Goal: Task Accomplishment & Management: Use online tool/utility

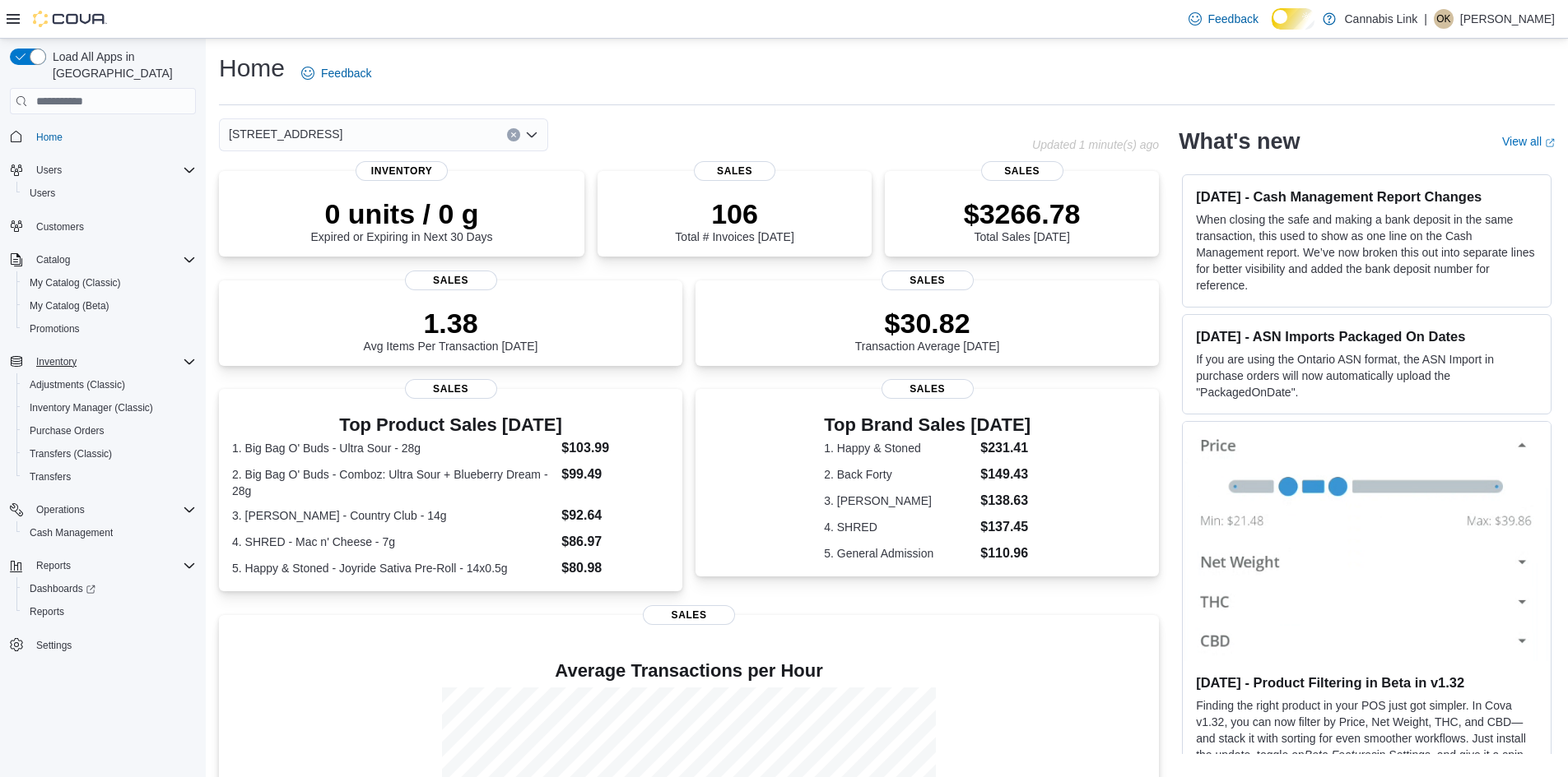
click at [183, 355] on div "Inventory" at bounding box center [112, 361] width 167 height 19
click at [183, 355] on icon "Complex example" at bounding box center [189, 362] width 14 height 14
click at [47, 355] on span "Inventory" at bounding box center [57, 362] width 41 height 14
click at [112, 402] on span "Inventory Manager (Classic)" at bounding box center [91, 408] width 123 height 14
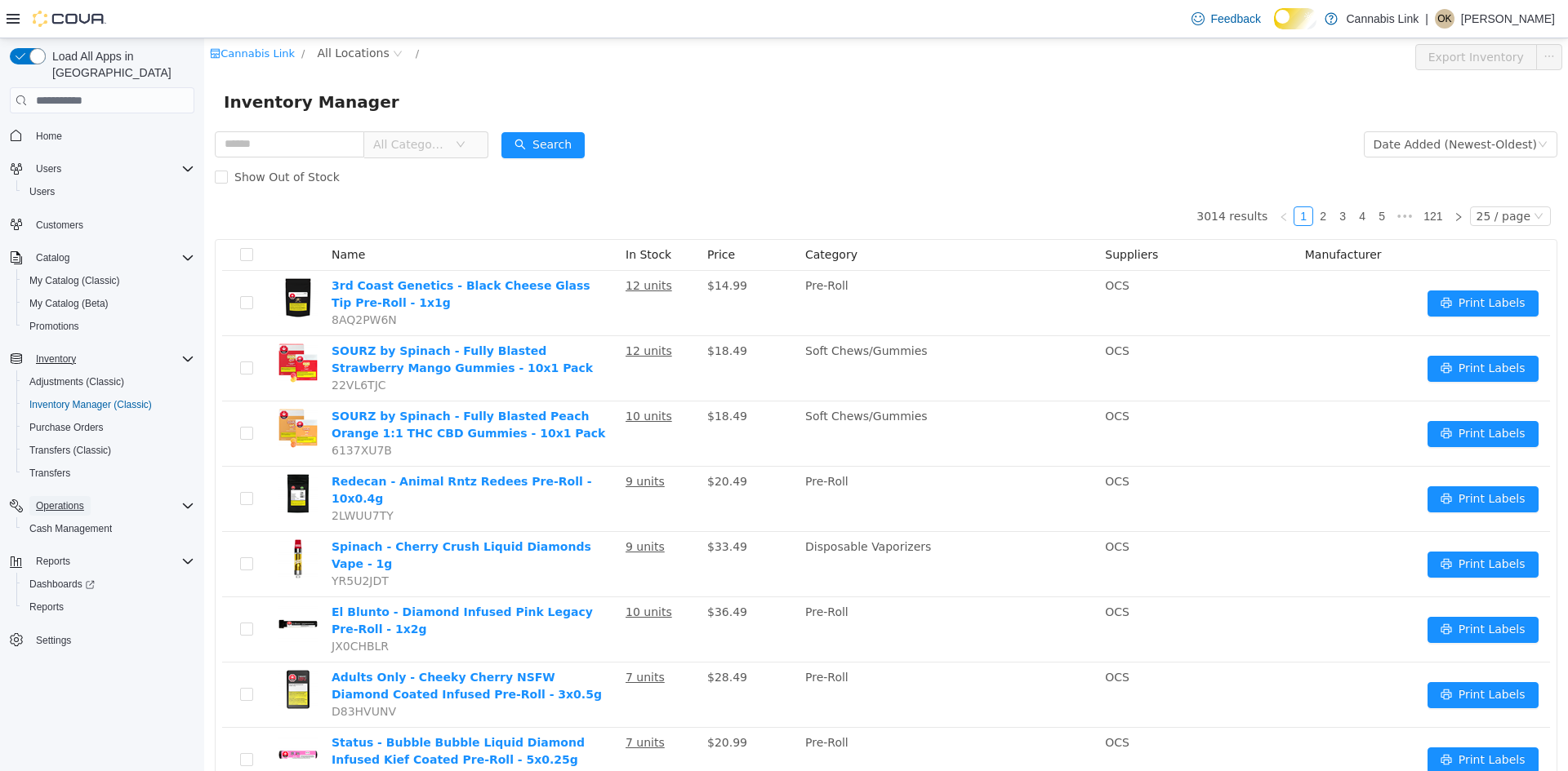
click at [84, 499] on span "Operations" at bounding box center [60, 506] width 48 height 13
click at [86, 532] on div "Reports" at bounding box center [112, 538] width 165 height 19
click at [71, 575] on link "Reports" at bounding box center [46, 584] width 47 height 19
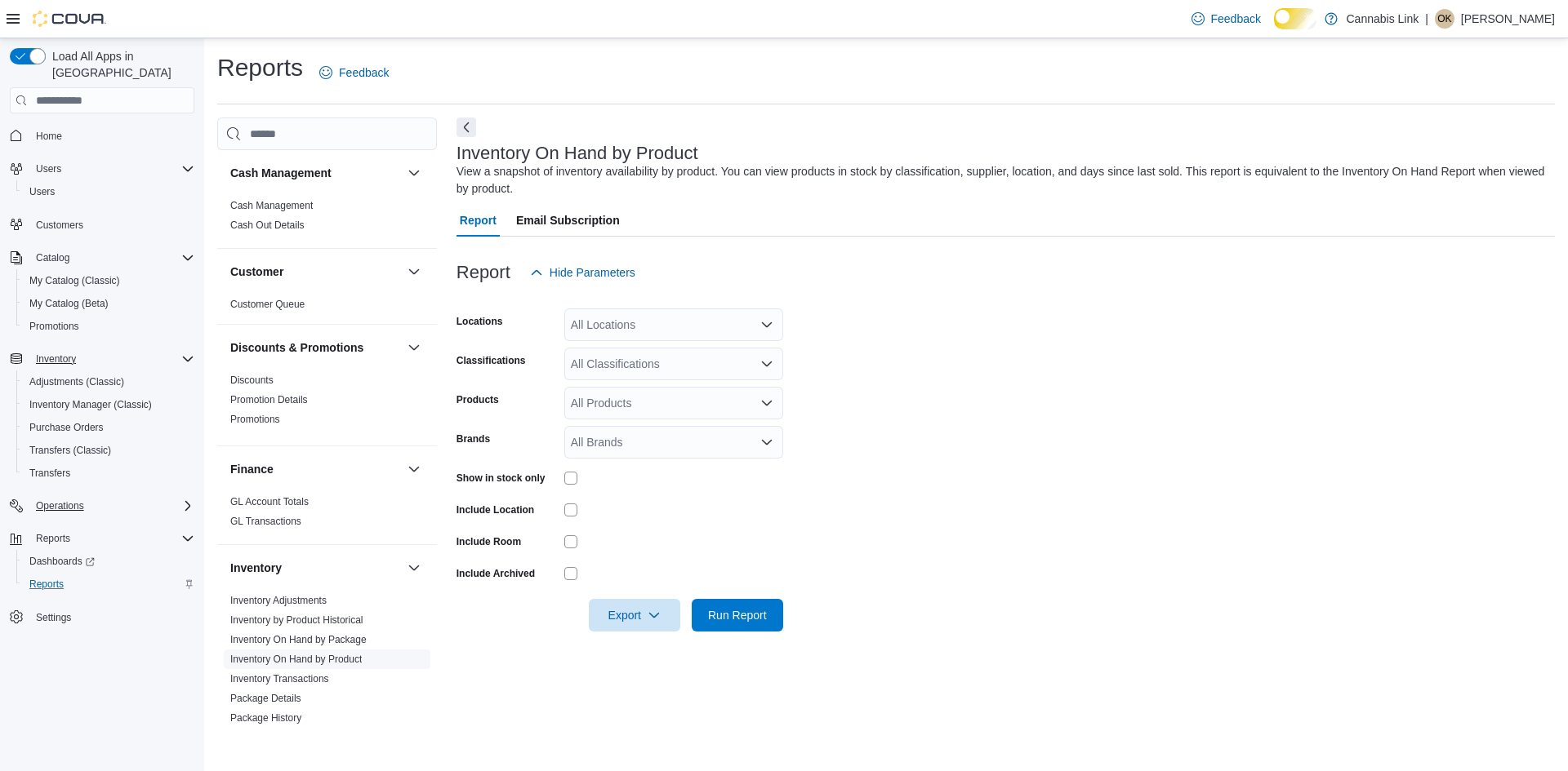
click at [349, 665] on link "Inventory On Hand by Product" at bounding box center [295, 659] width 132 height 12
click at [638, 341] on div "All Locations" at bounding box center [673, 325] width 219 height 33
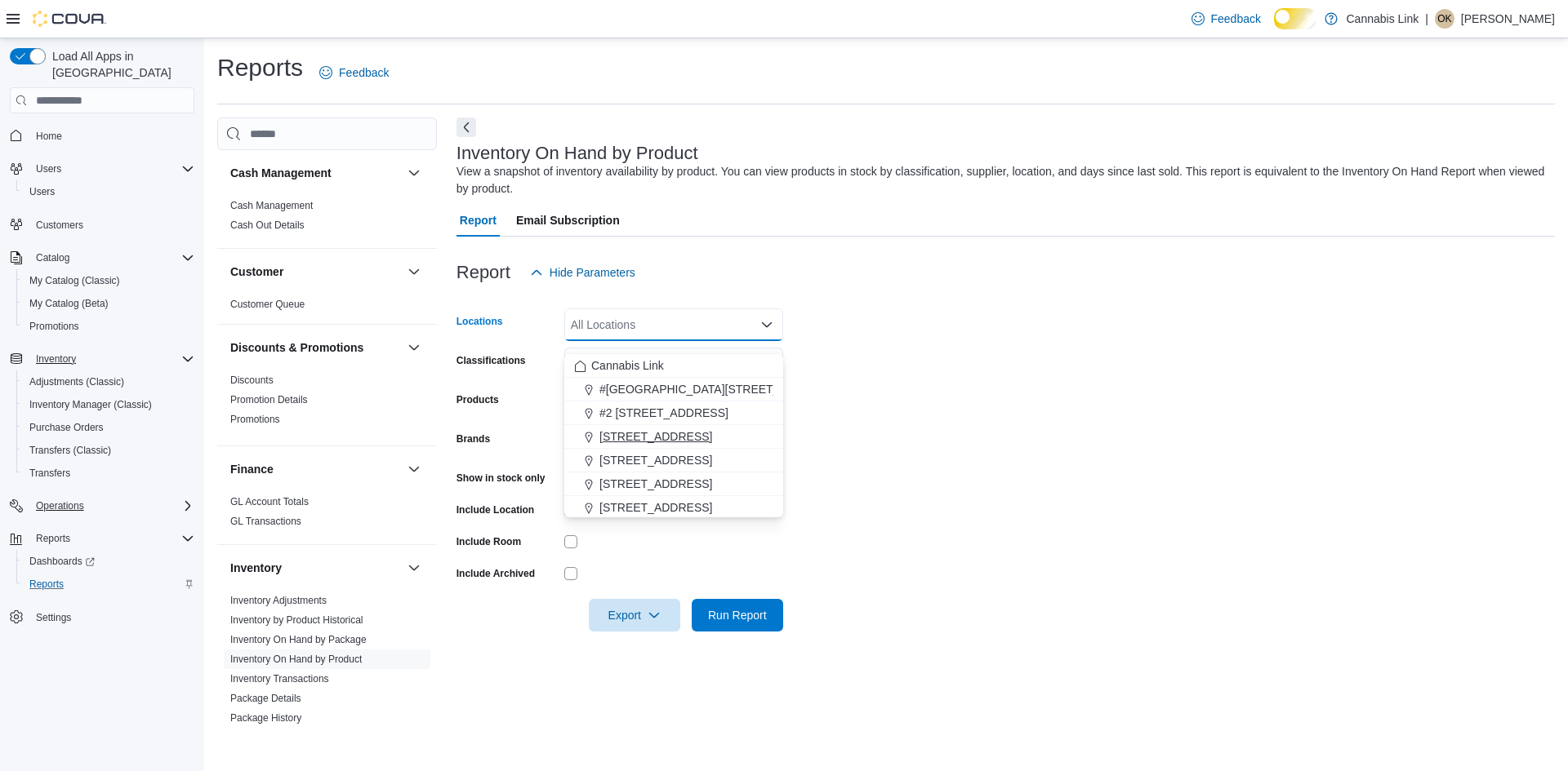
click at [661, 430] on span "[STREET_ADDRESS]" at bounding box center [656, 436] width 112 height 16
click at [1016, 424] on form "Locations [STREET_ADDRESS] Selected. [STREET_ADDRESS]. Press Backspace to delet…" at bounding box center [1006, 460] width 1099 height 343
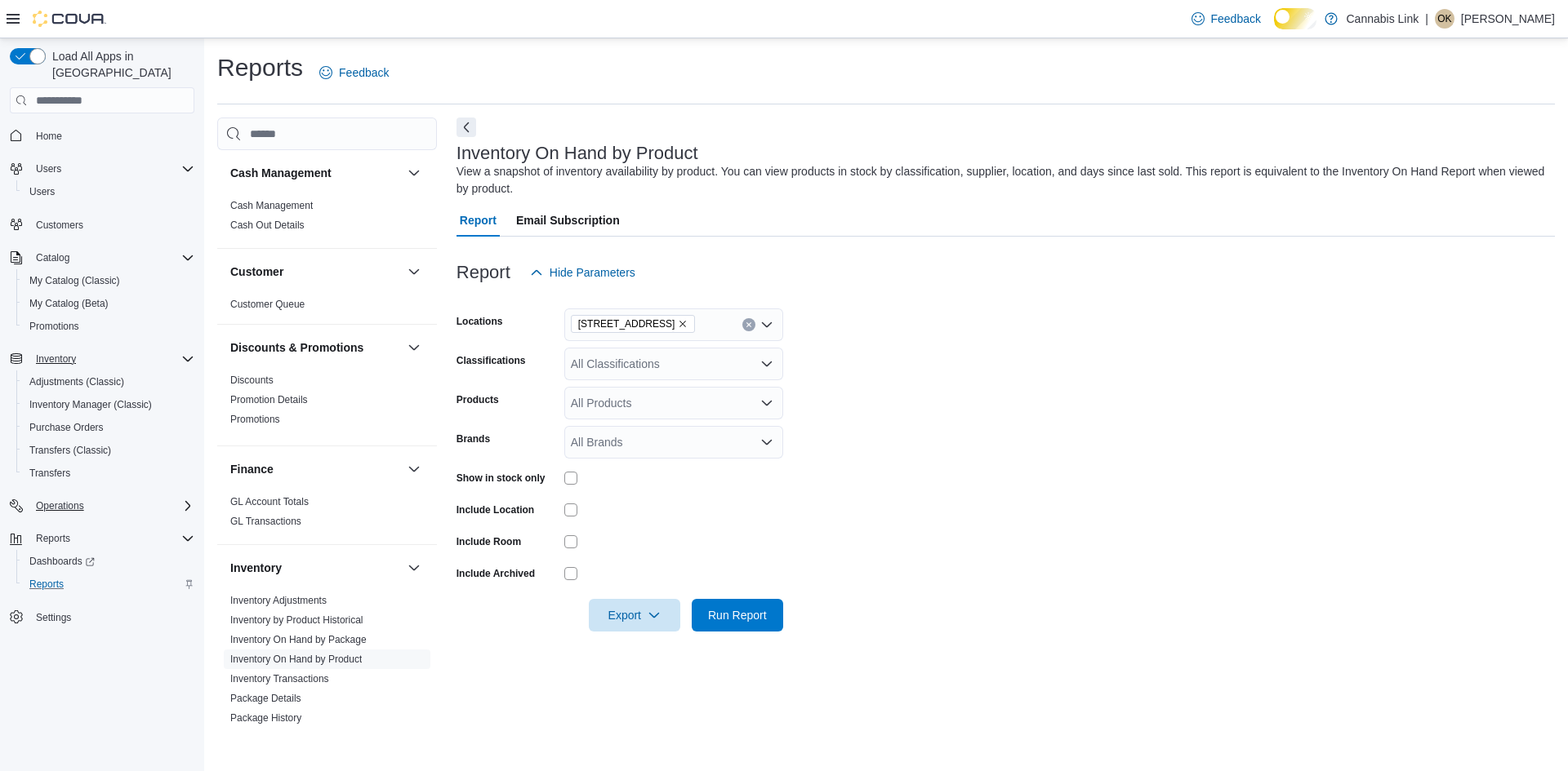
click at [585, 485] on div at bounding box center [673, 478] width 219 height 13
click at [726, 623] on span "Run Report" at bounding box center [738, 614] width 59 height 16
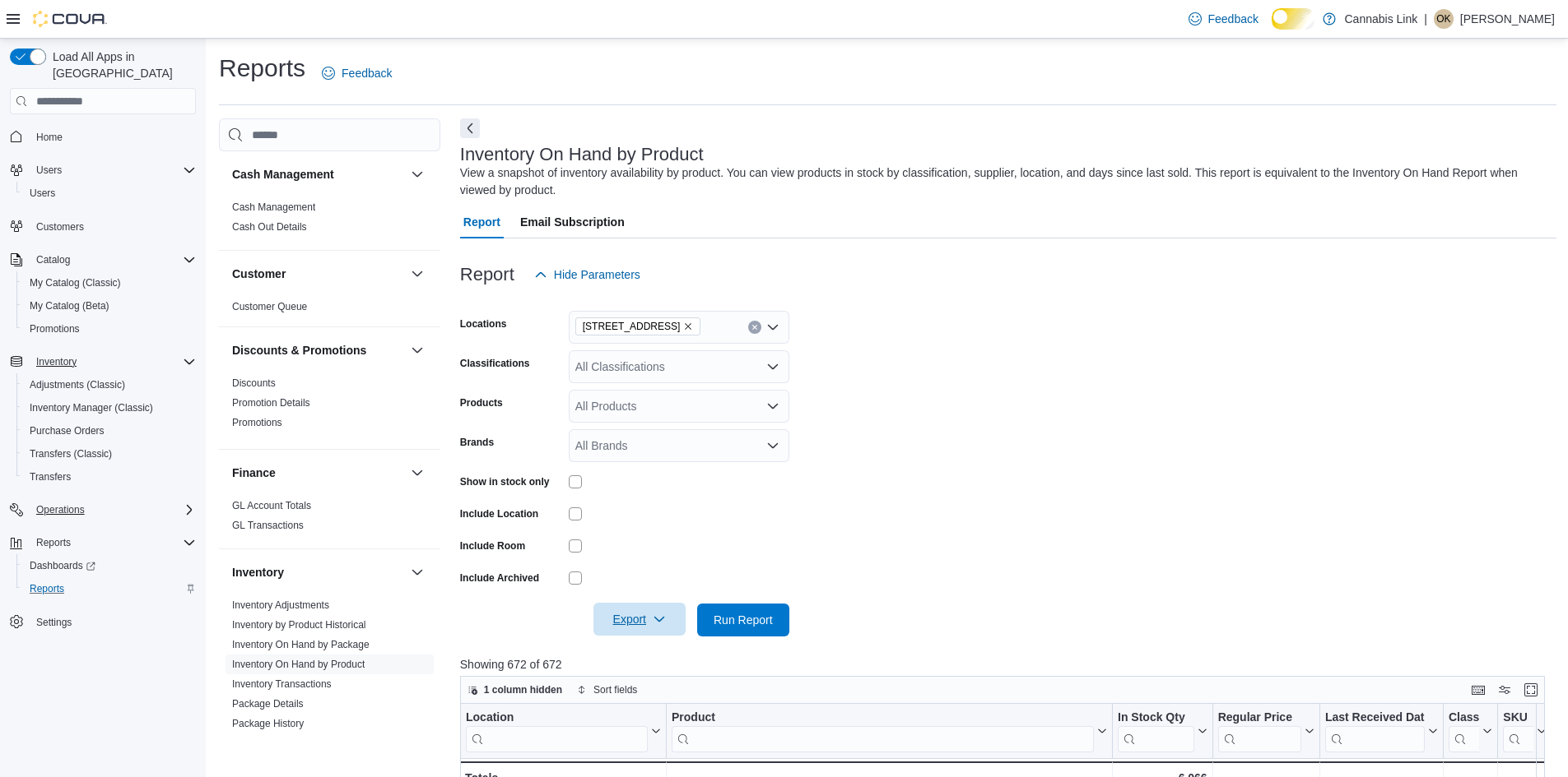
click at [655, 626] on icon "button" at bounding box center [660, 620] width 14 height 14
click at [662, 533] on span "Export to Excel" at bounding box center [631, 534] width 74 height 14
click at [69, 128] on link "Home" at bounding box center [49, 137] width 40 height 19
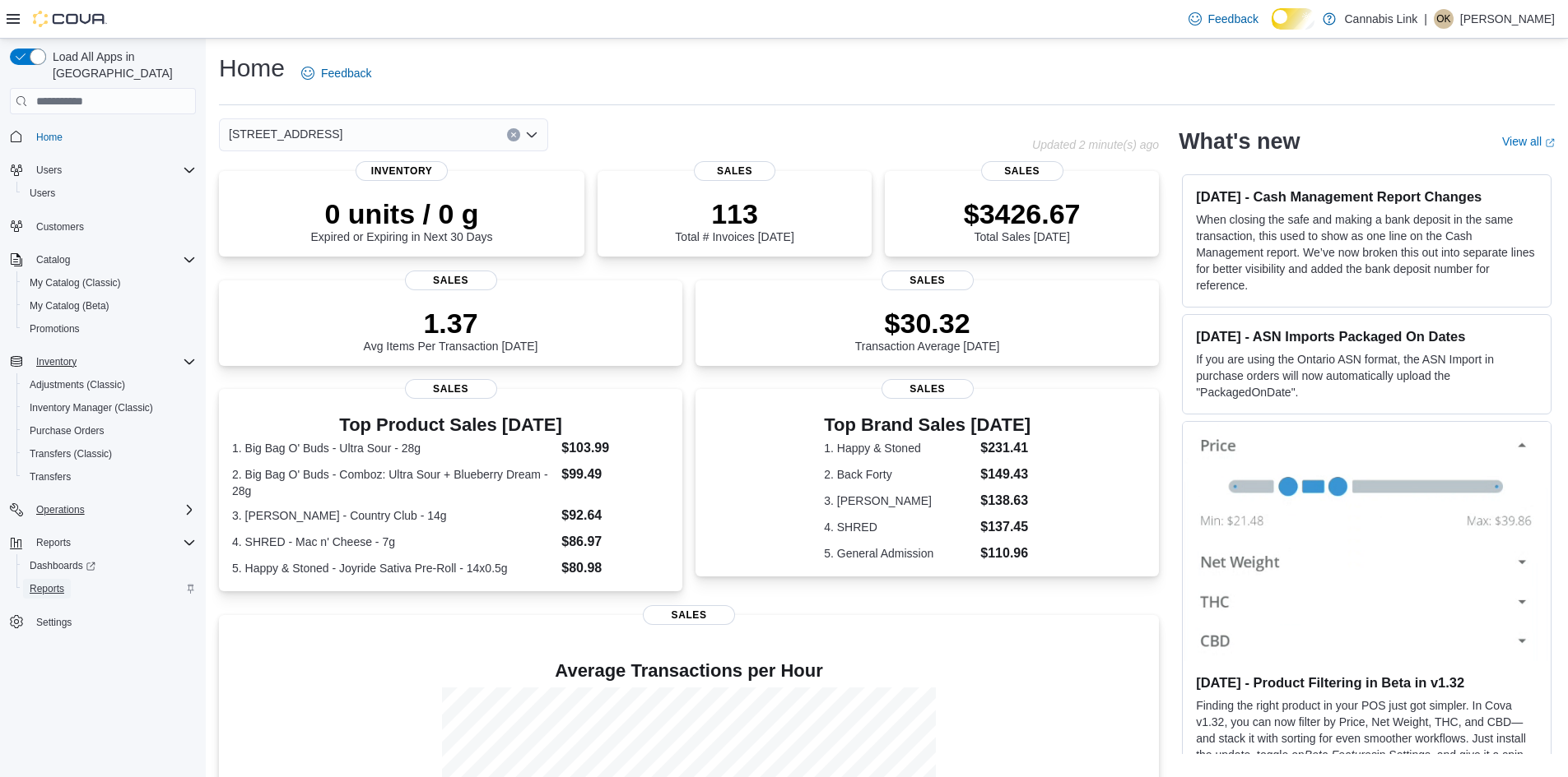
click at [64, 583] on span "Reports" at bounding box center [47, 589] width 35 height 14
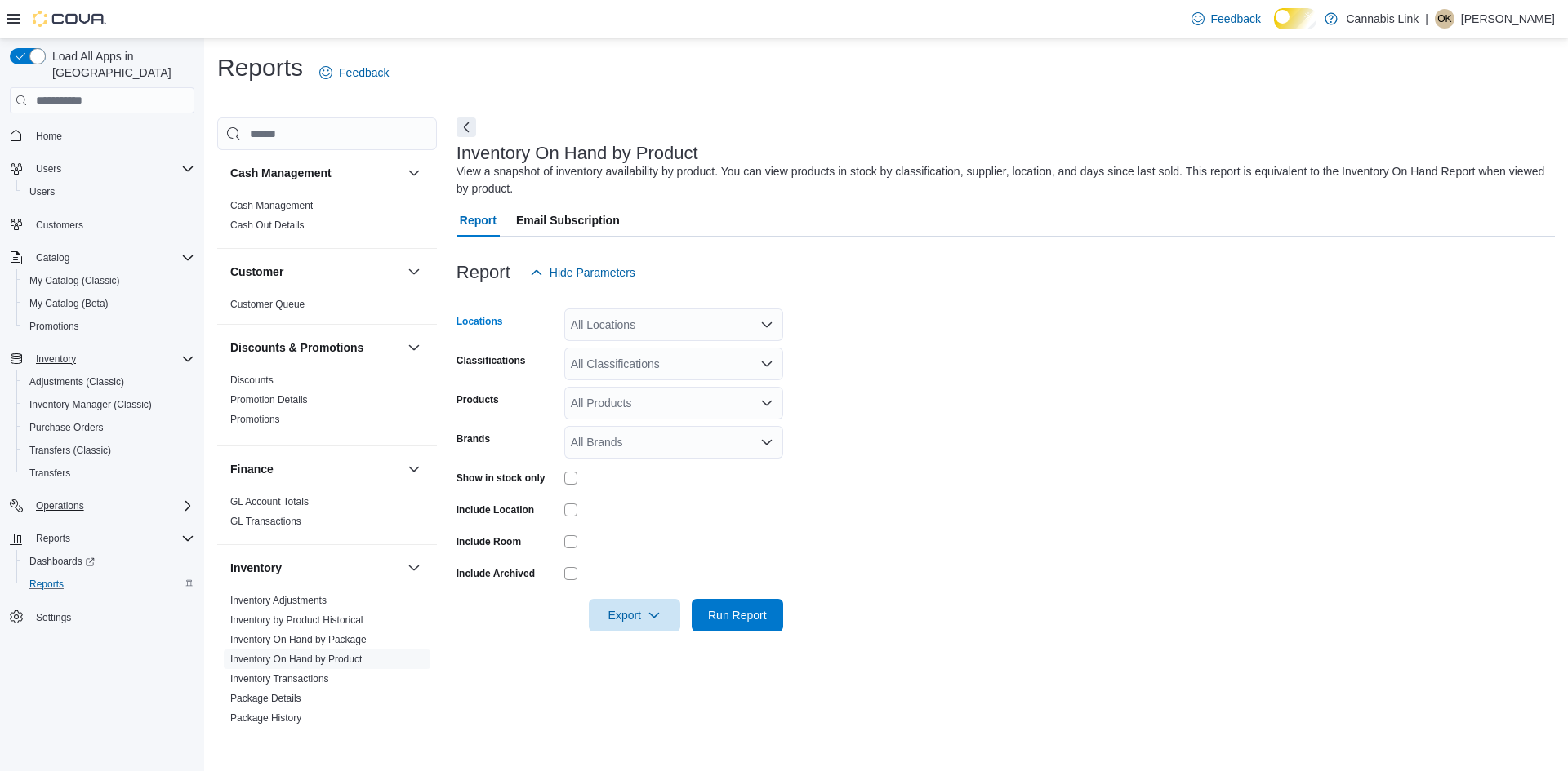
click at [718, 332] on div "All Locations" at bounding box center [673, 325] width 219 height 33
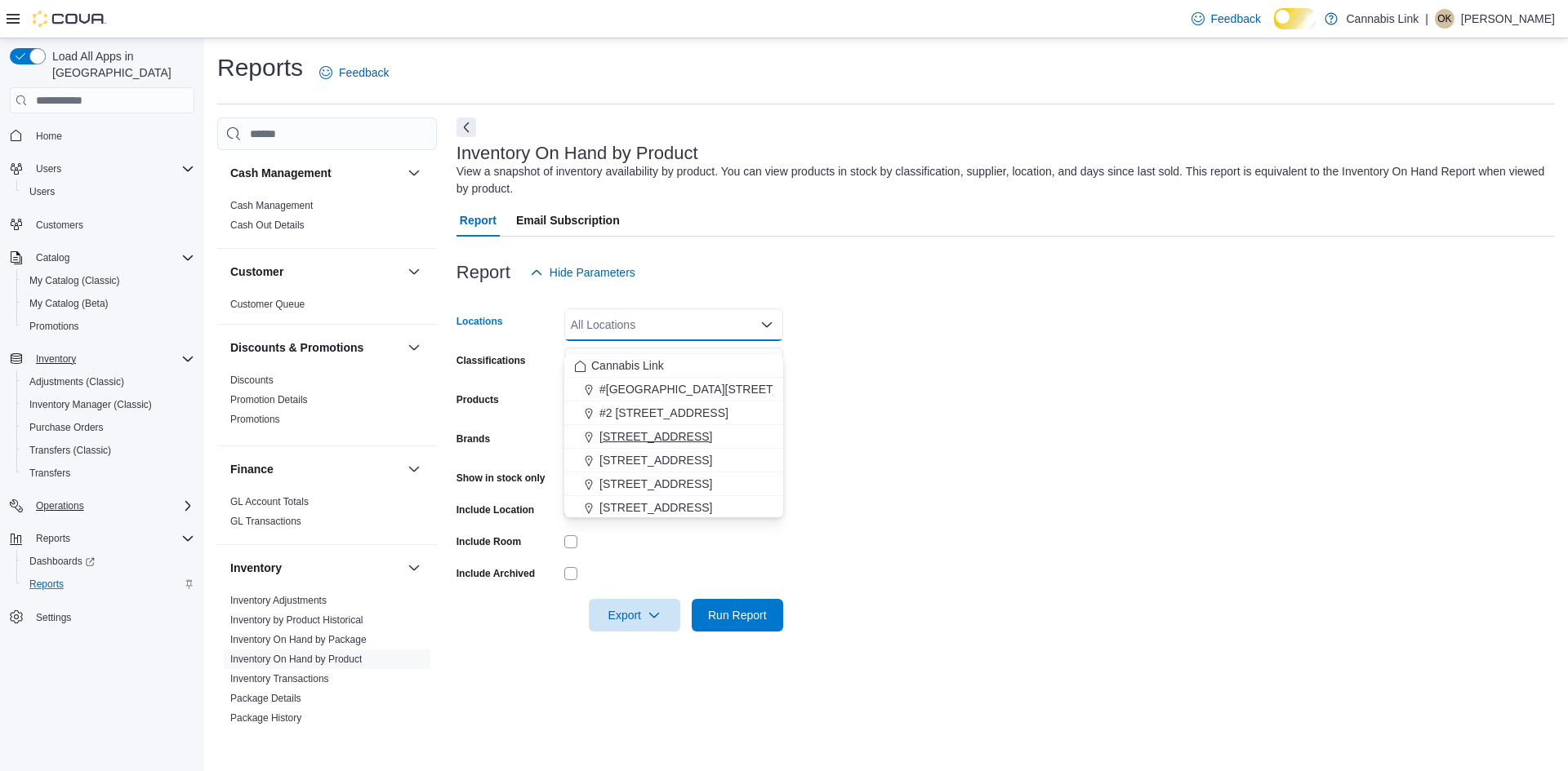
click at [689, 429] on span "[STREET_ADDRESS]" at bounding box center [656, 436] width 112 height 16
click at [708, 523] on div at bounding box center [673, 510] width 219 height 25
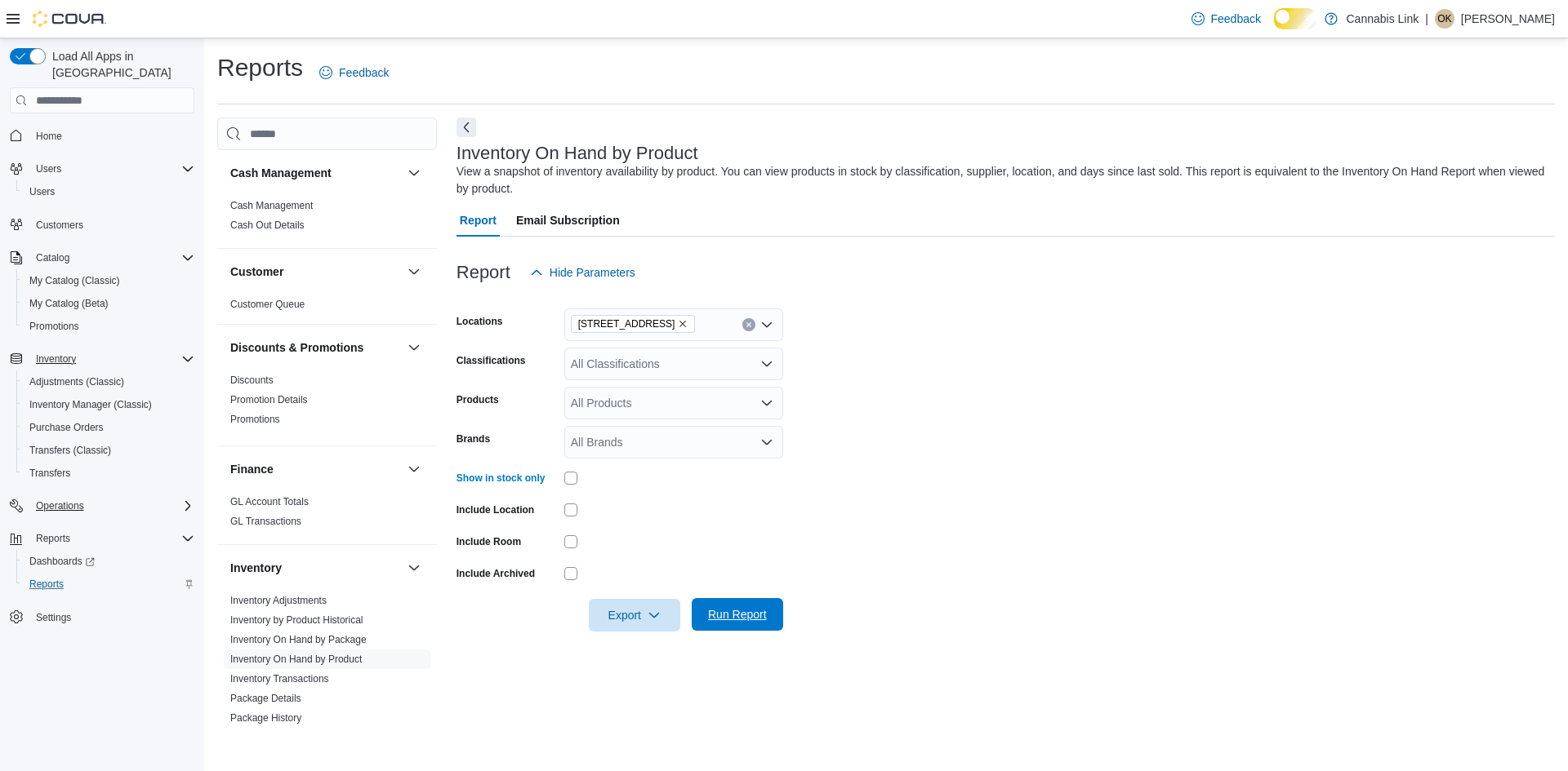
click at [745, 623] on span "Run Report" at bounding box center [738, 614] width 59 height 16
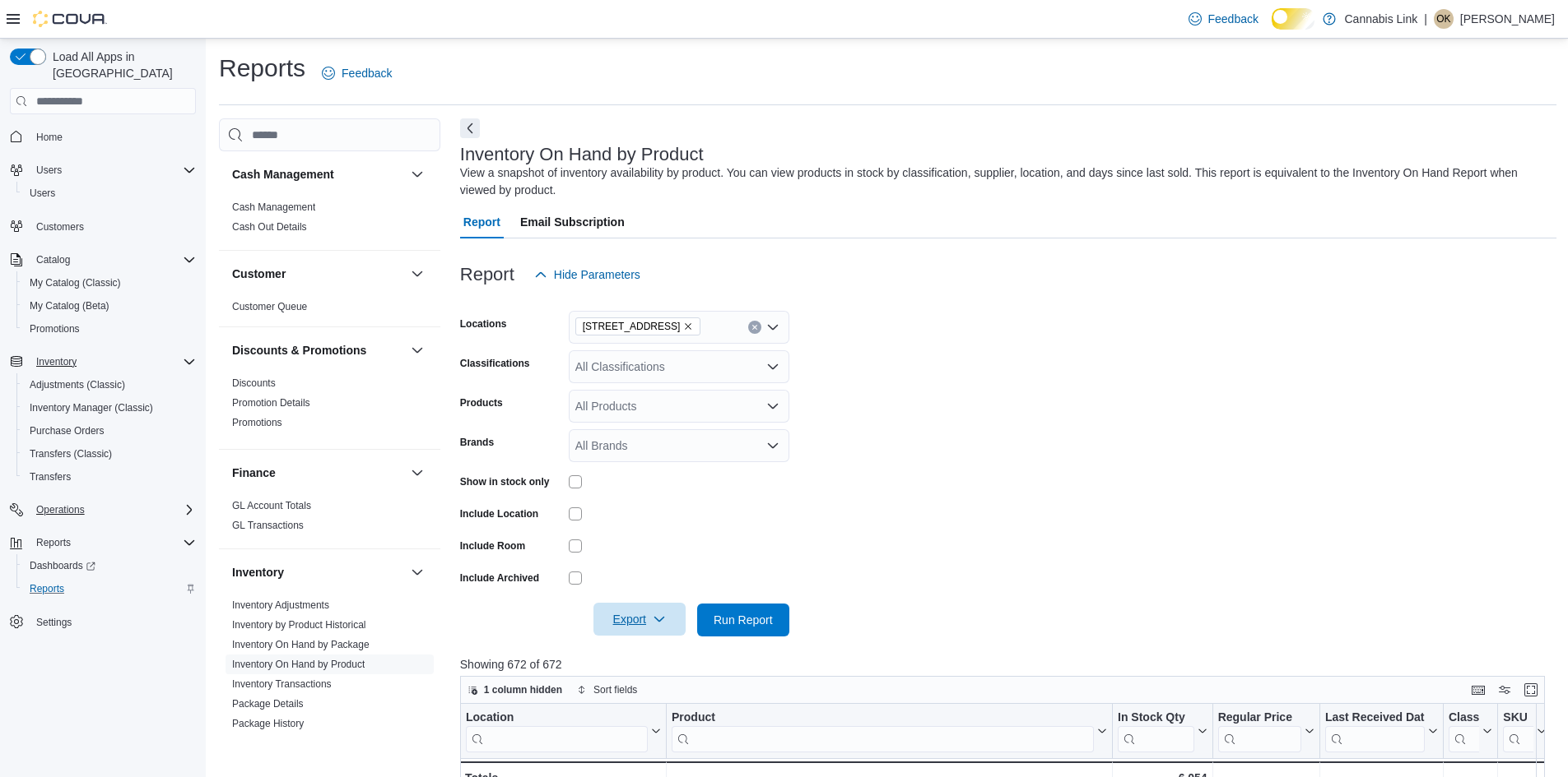
click at [657, 626] on icon "button" at bounding box center [660, 620] width 14 height 14
click at [811, 600] on form "Locations [STREET_ADDRESS] Classifications All Classifications Products All Pro…" at bounding box center [1008, 463] width 1096 height 346
click at [755, 627] on span "Run Report" at bounding box center [743, 619] width 59 height 16
click at [598, 636] on button "Export" at bounding box center [639, 619] width 92 height 33
click at [632, 521] on button "Export to Excel" at bounding box center [630, 534] width 94 height 33
